Goal: Share content

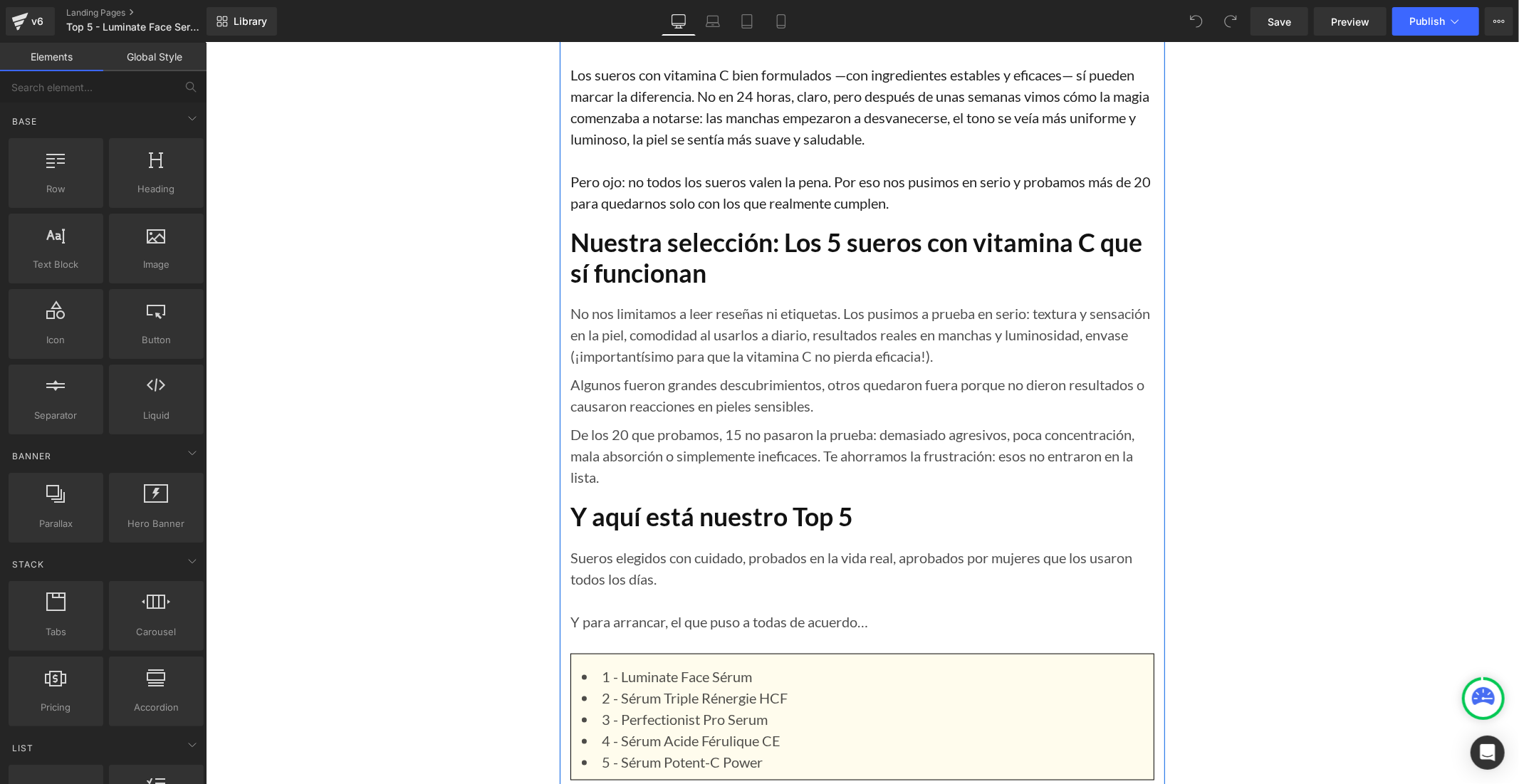
scroll to position [1582, 0]
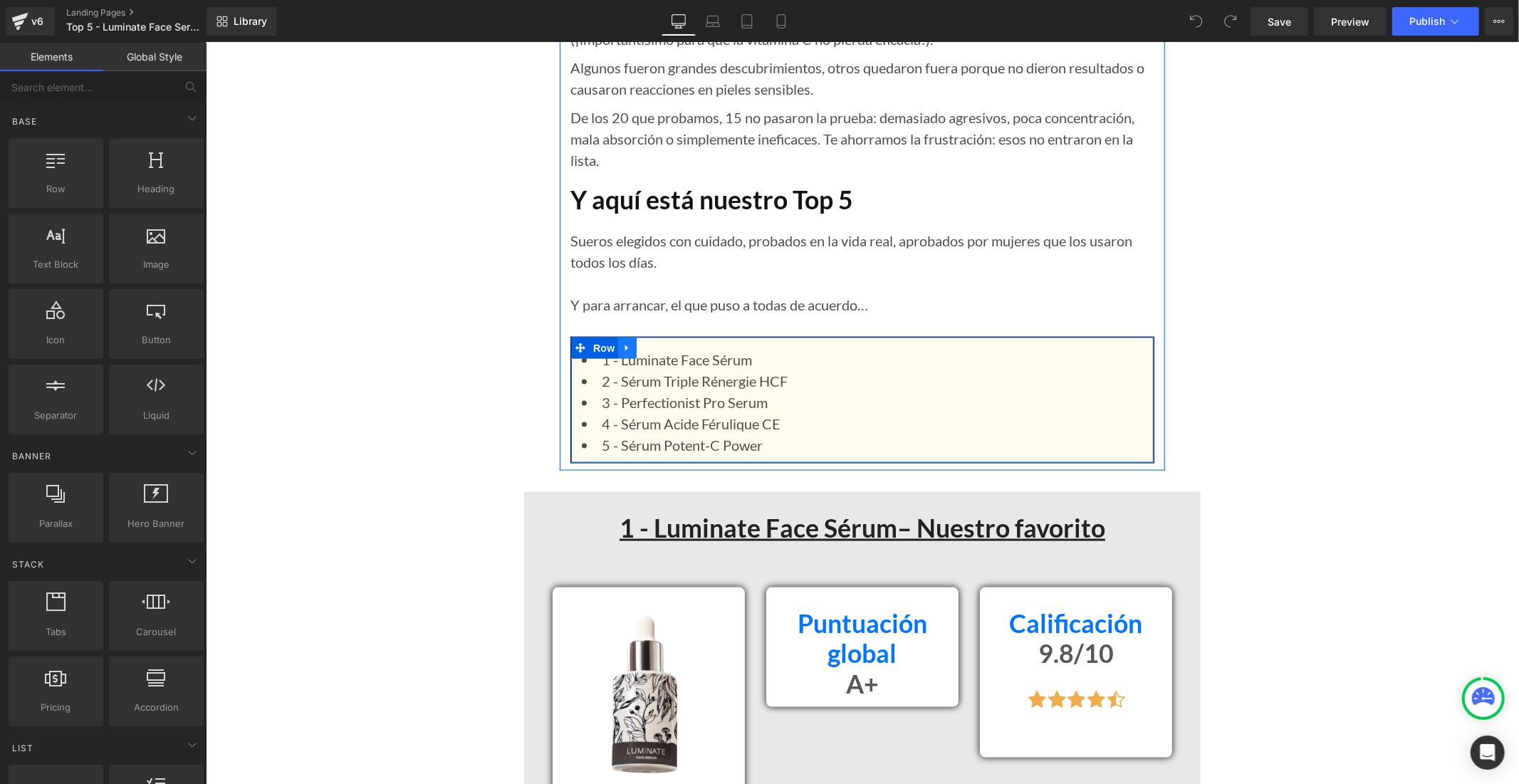
click at [623, 342] on icon at bounding box center [627, 347] width 10 height 10
click at [624, 343] on icon at bounding box center [627, 348] width 10 height 10
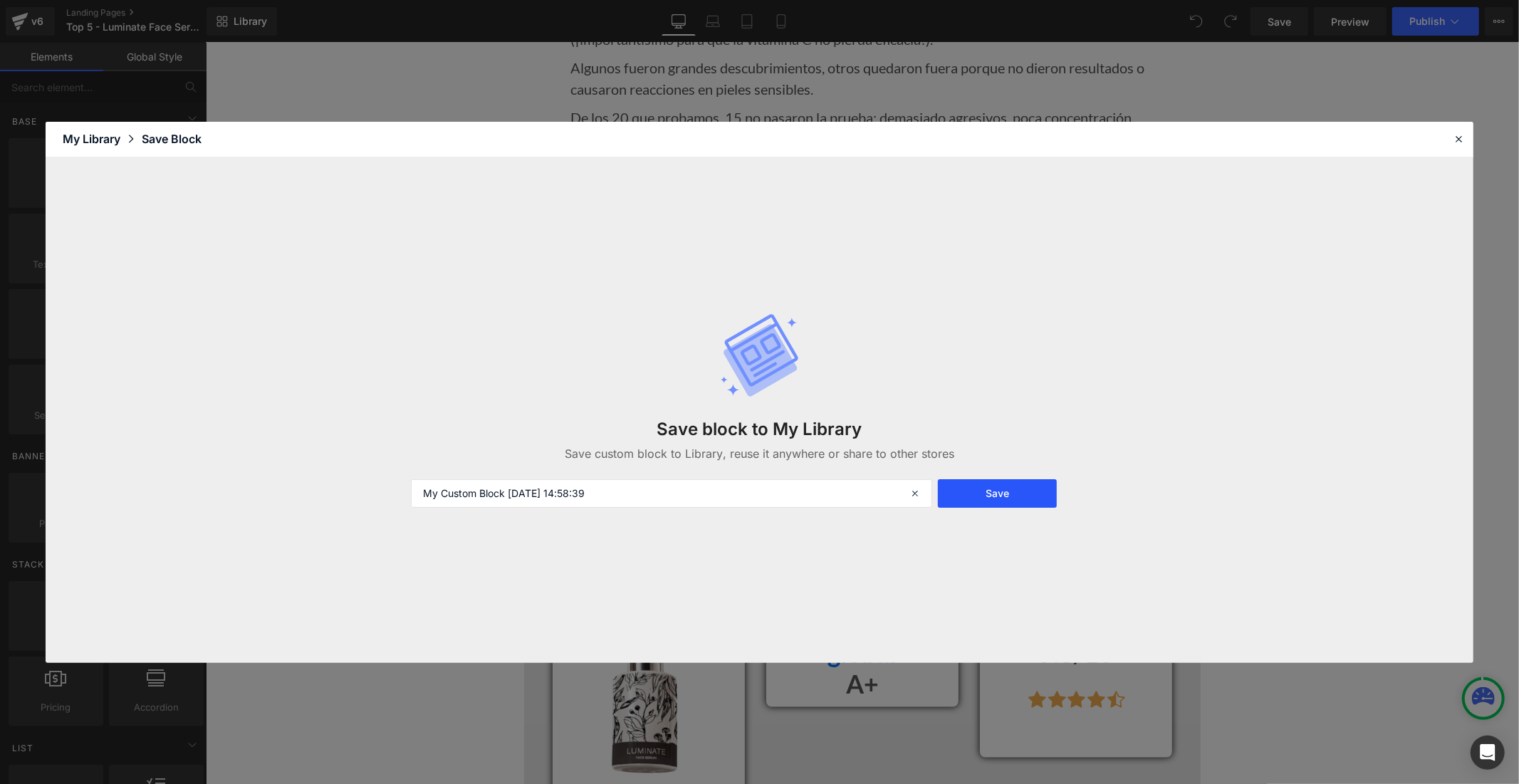
click at [974, 495] on button "Save" at bounding box center [997, 493] width 119 height 29
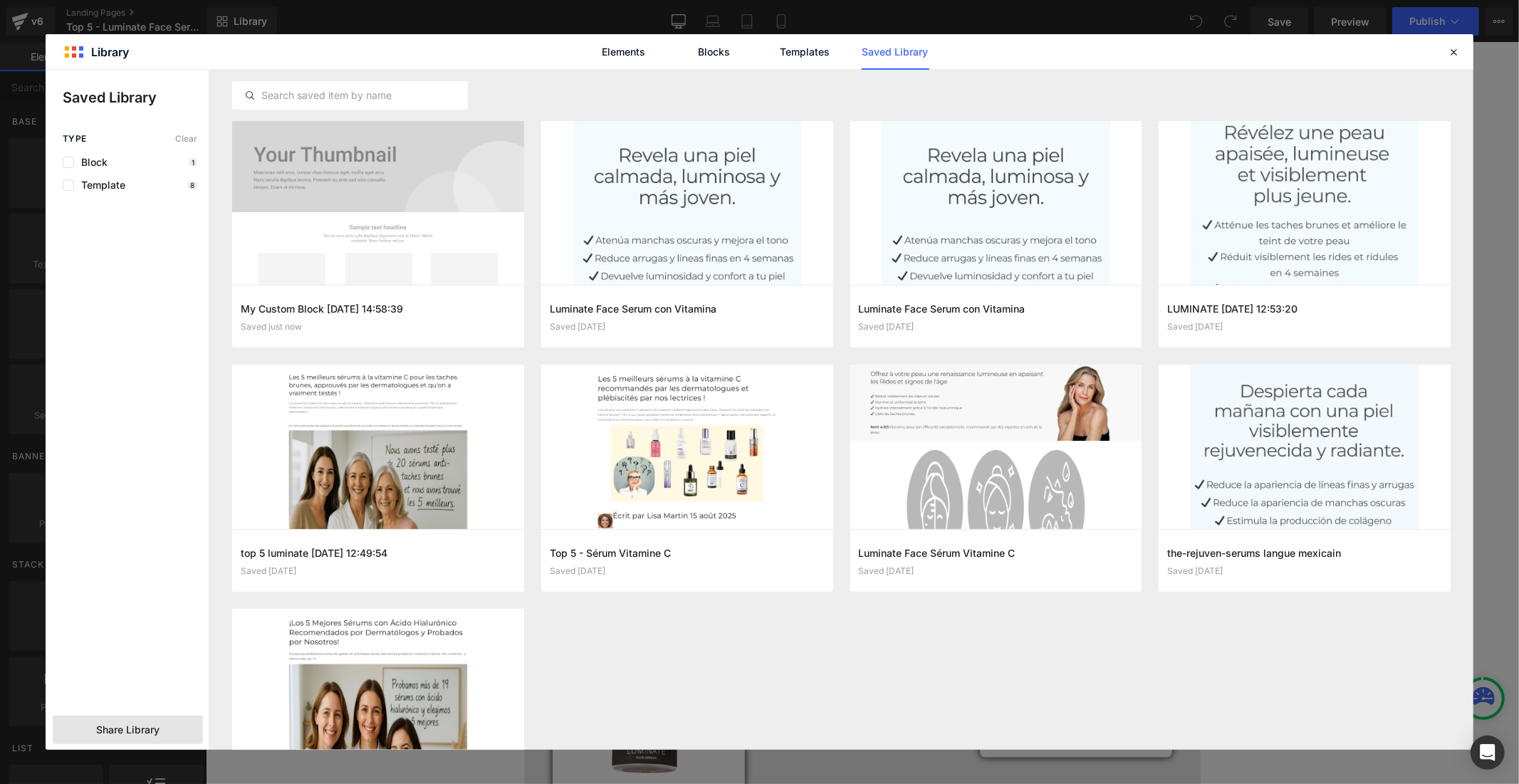
click at [131, 736] on span "Share Library" at bounding box center [128, 729] width 64 height 14
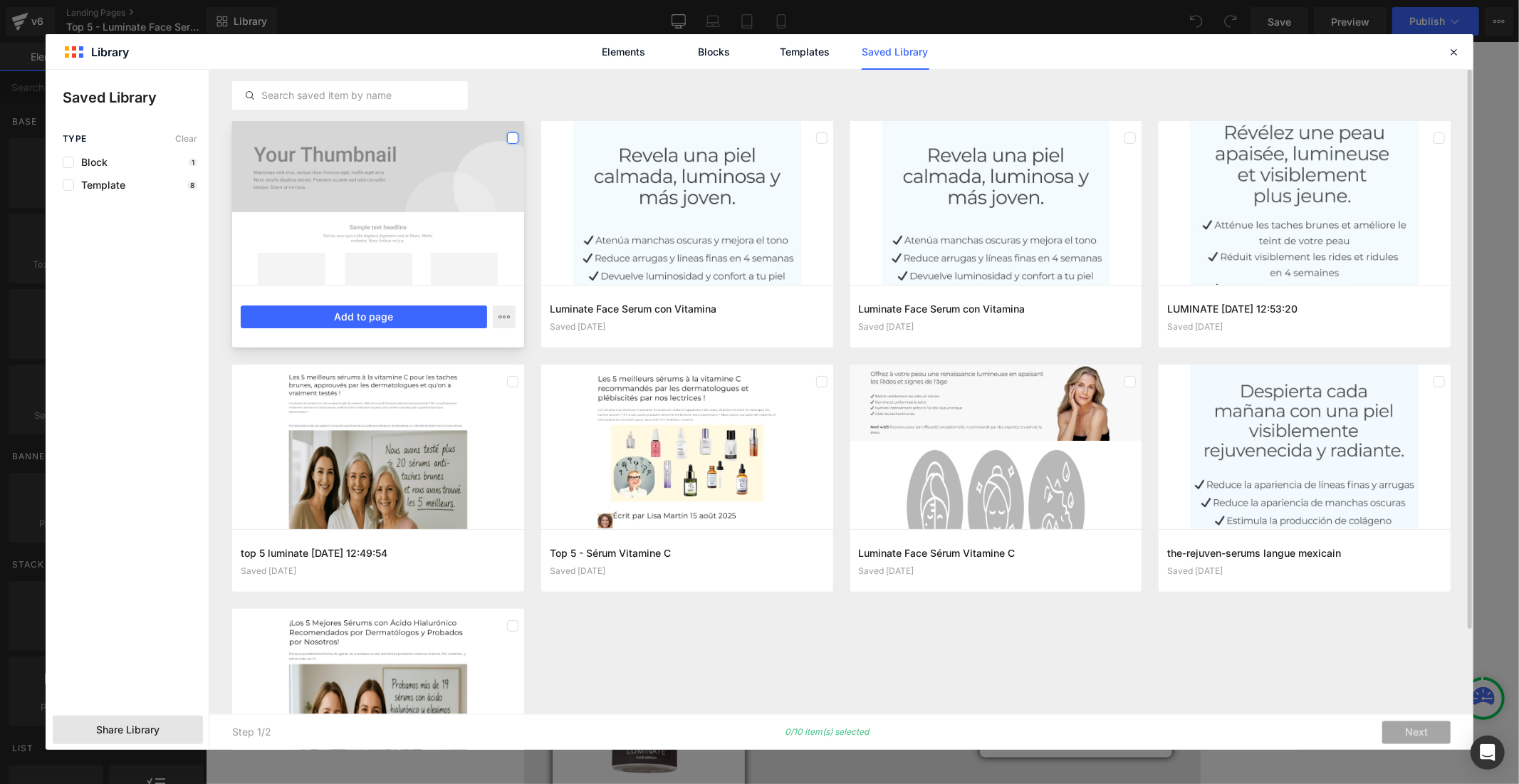
click at [508, 134] on label at bounding box center [512, 137] width 11 height 11
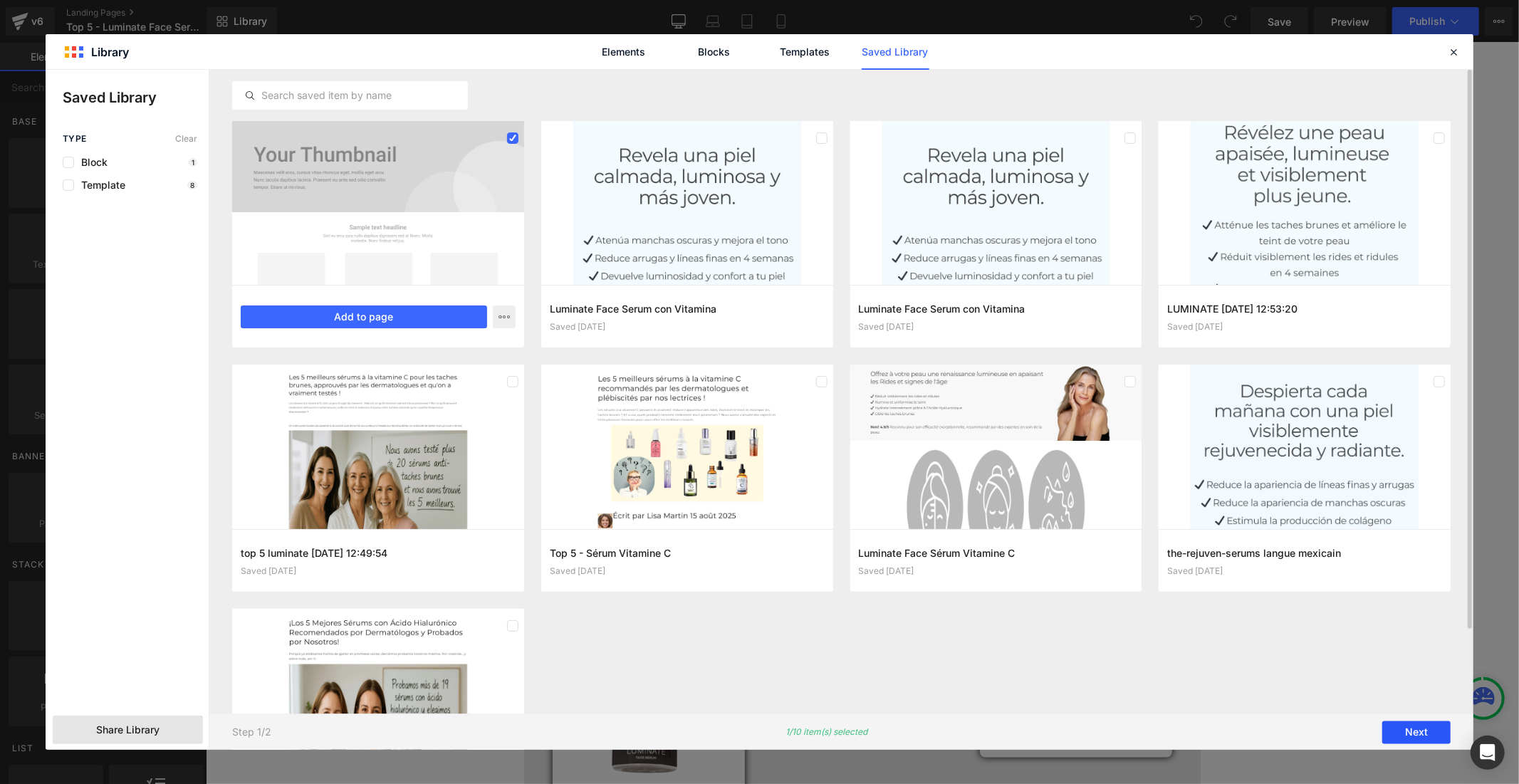
click at [1392, 731] on button "Next" at bounding box center [1416, 732] width 69 height 23
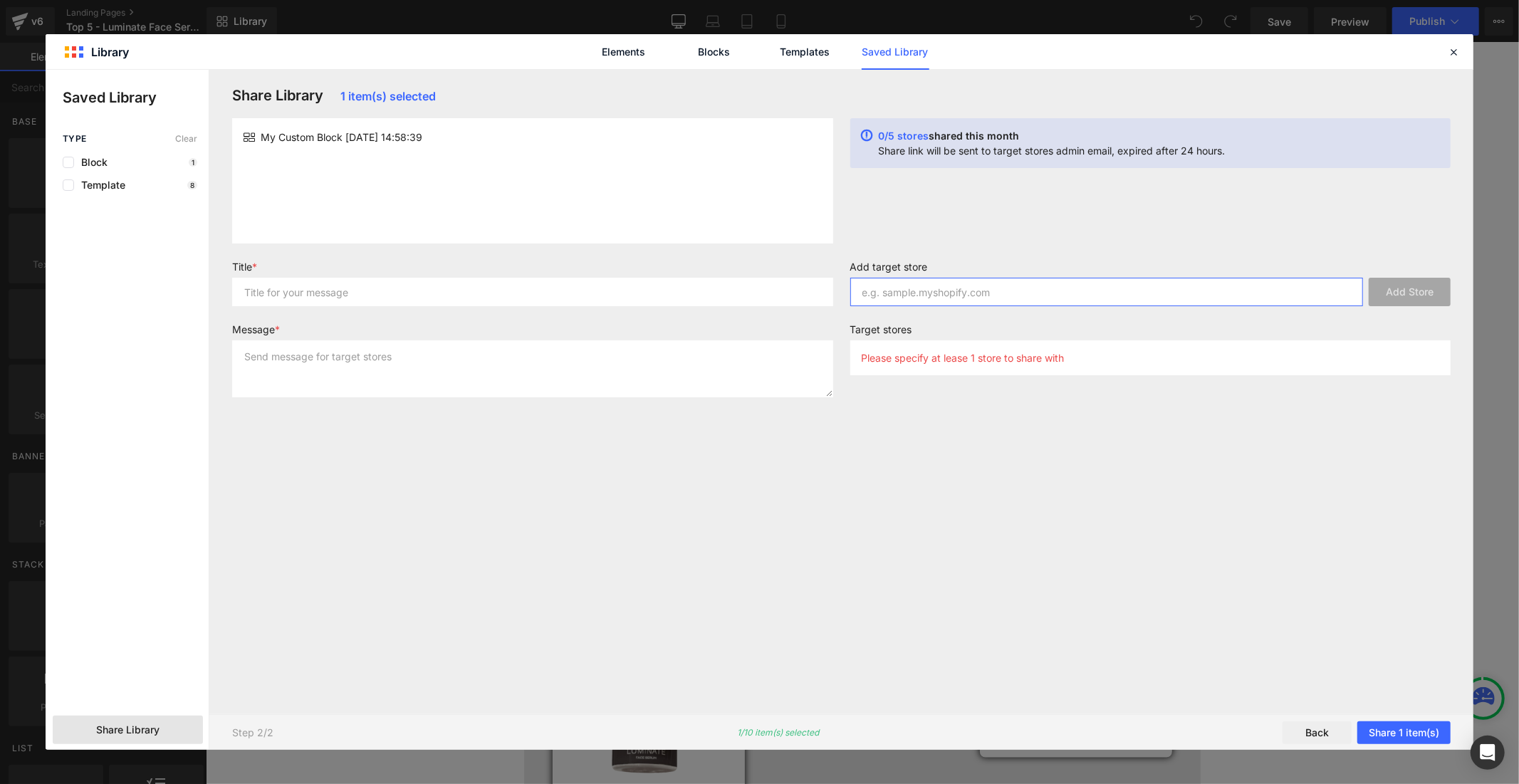
click at [960, 294] on input "text" at bounding box center [1107, 292] width 513 height 29
paste input "rvyqz0-8n"
type input "rvyqz0-8n"
click at [1428, 291] on button "Add Store" at bounding box center [1410, 292] width 82 height 29
click at [714, 287] on input "text" at bounding box center [532, 292] width 601 height 29
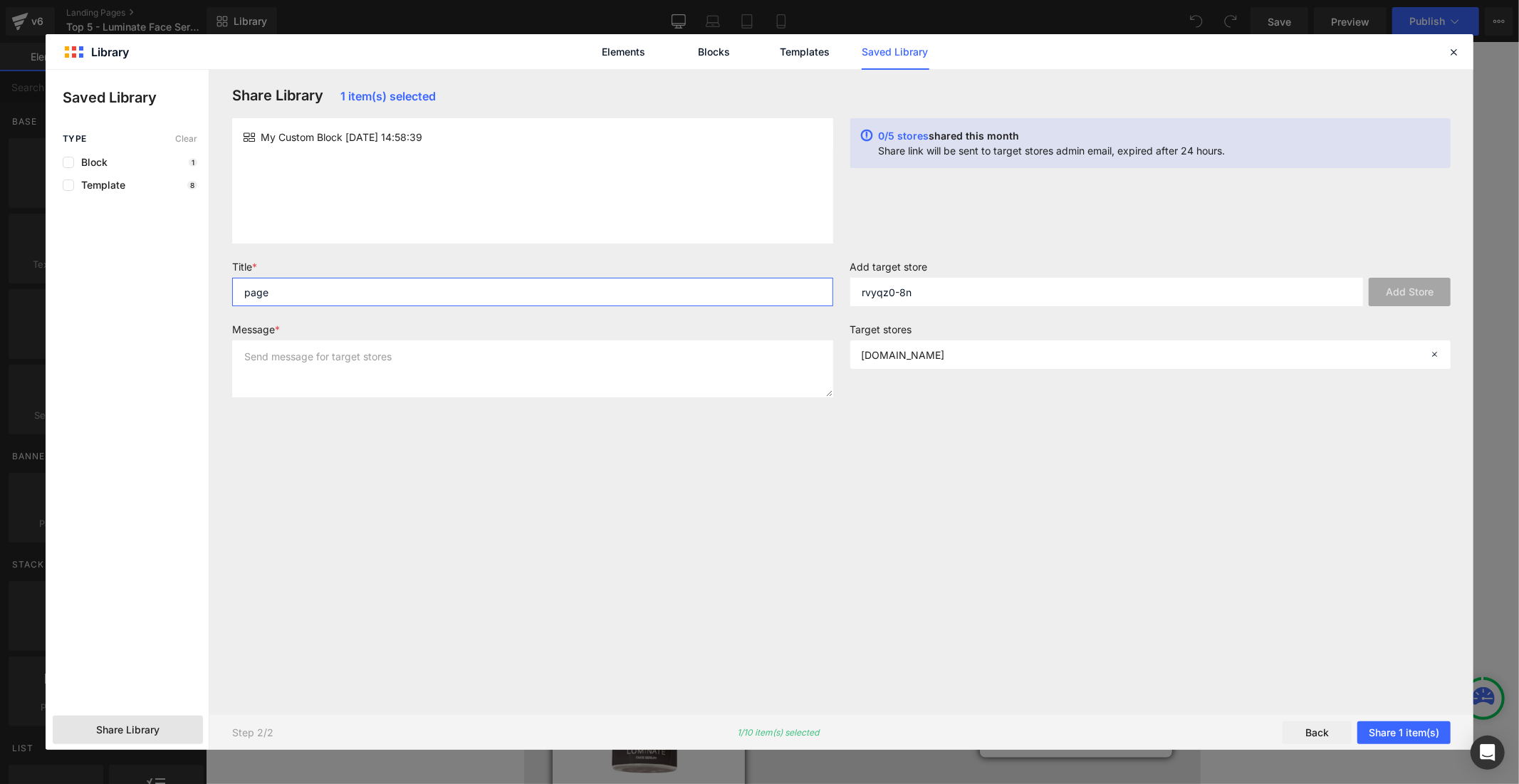
type input "page"
click at [720, 365] on textarea at bounding box center [532, 368] width 601 height 57
type textarea "page"
click at [1383, 729] on button "Share 1 item(s)" at bounding box center [1404, 732] width 93 height 23
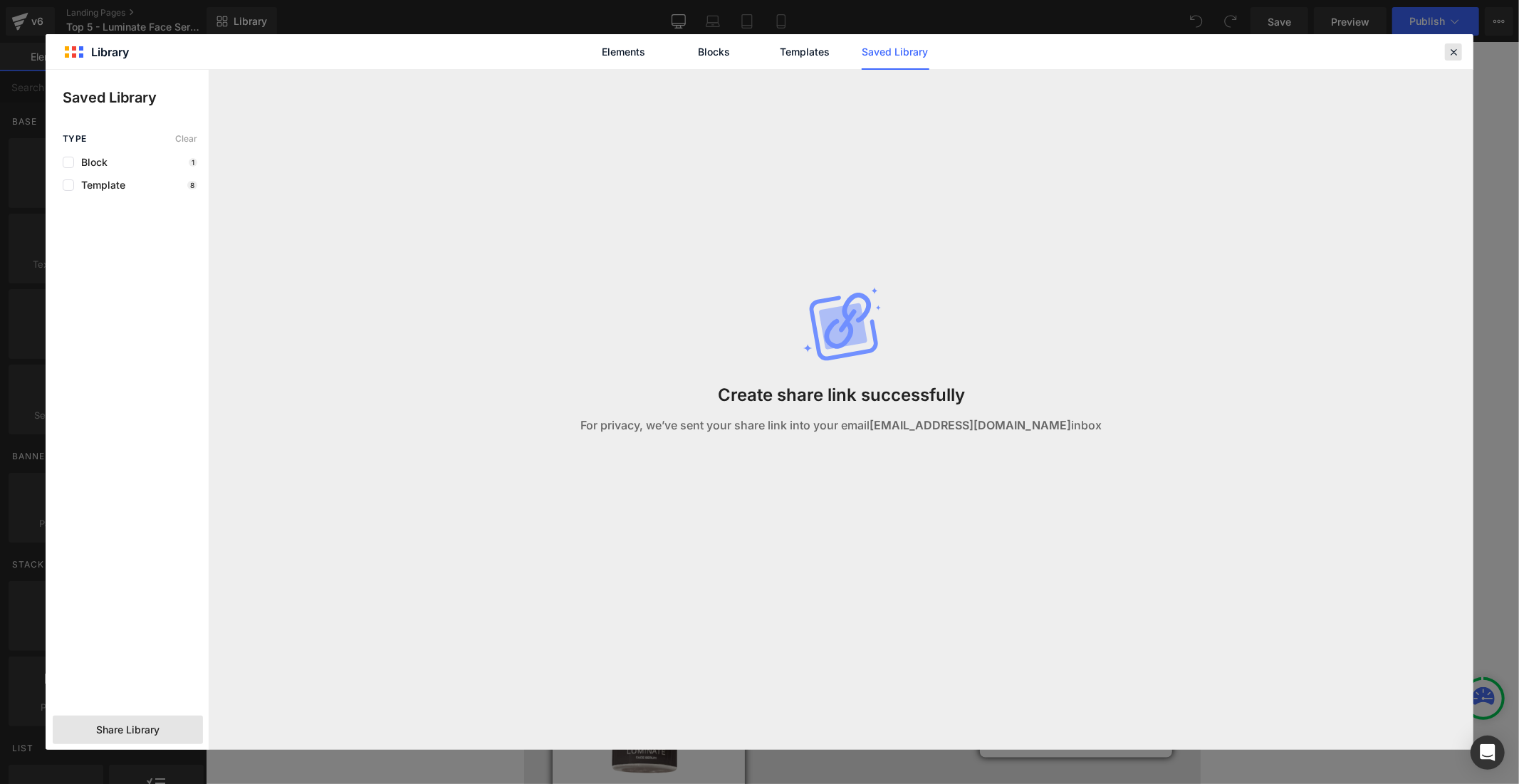
click at [1450, 54] on icon at bounding box center [1453, 52] width 13 height 13
